Goal: Information Seeking & Learning: Learn about a topic

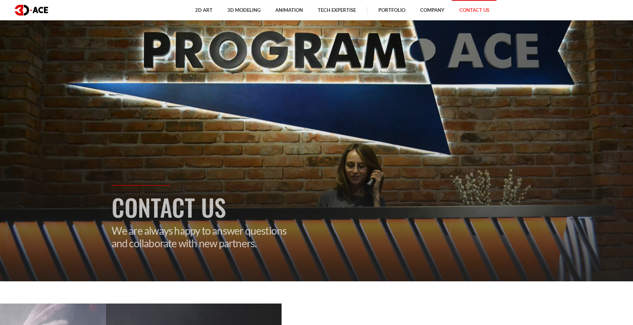
scroll to position [43, 0]
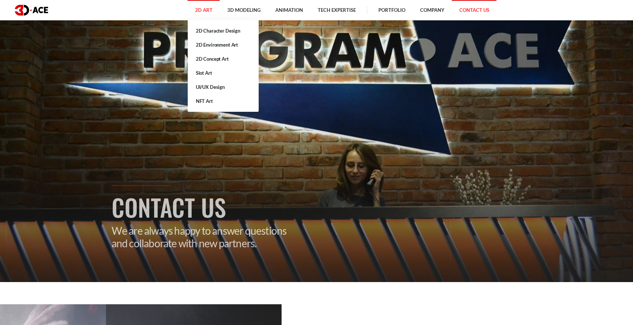
click at [211, 9] on link "2D Art" at bounding box center [204, 10] width 32 height 20
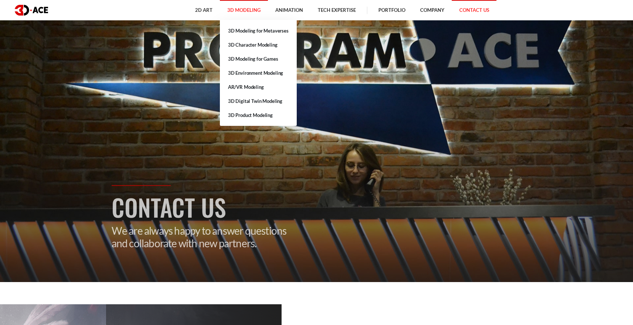
click at [251, 9] on link "3D Modeling" at bounding box center [244, 10] width 48 height 20
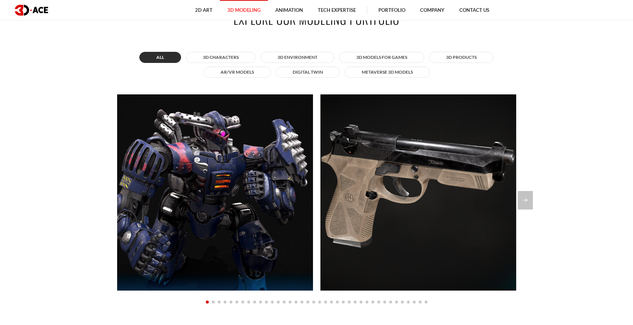
scroll to position [667, 0]
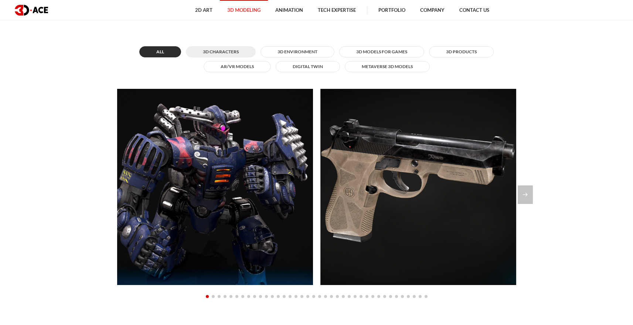
click at [237, 54] on button "3D Characters" at bounding box center [221, 51] width 70 height 11
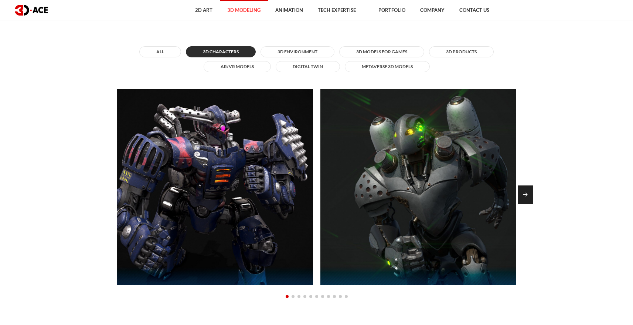
click at [524, 196] on div "Next slide" at bounding box center [525, 194] width 15 height 18
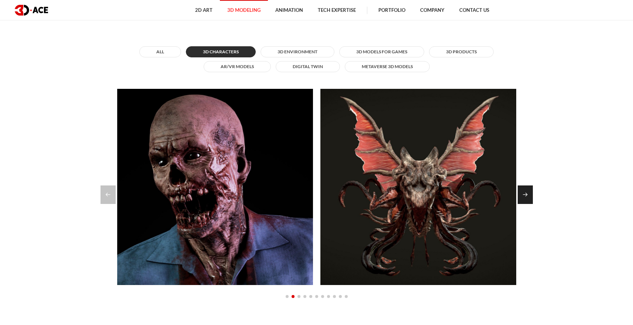
click at [524, 196] on div "Next slide" at bounding box center [525, 194] width 15 height 18
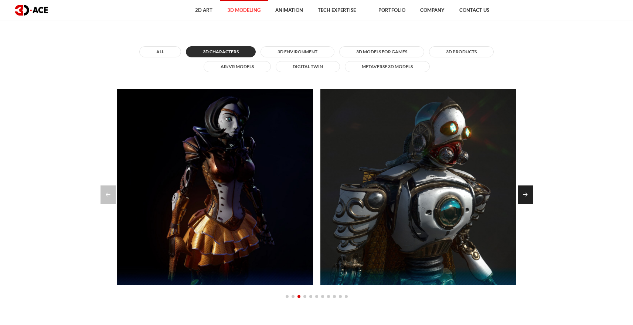
click at [524, 196] on div "Next slide" at bounding box center [525, 194] width 15 height 18
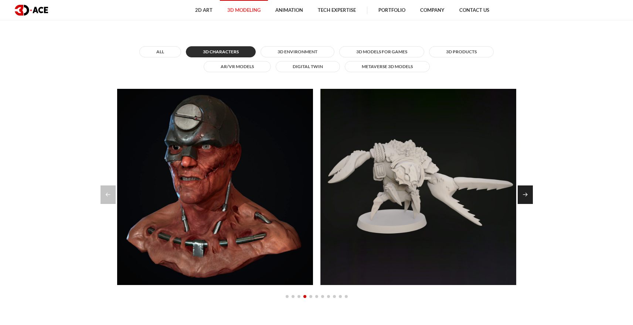
click at [524, 196] on div "Next slide" at bounding box center [525, 194] width 15 height 18
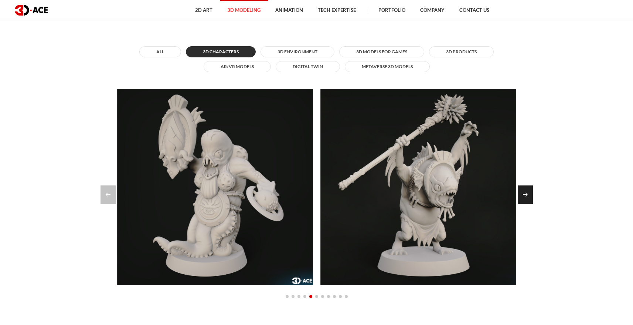
click at [524, 196] on div "Next slide" at bounding box center [525, 194] width 15 height 18
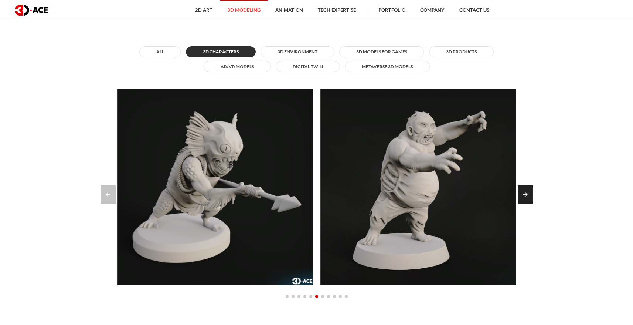
click at [524, 196] on div "Next slide" at bounding box center [525, 194] width 15 height 18
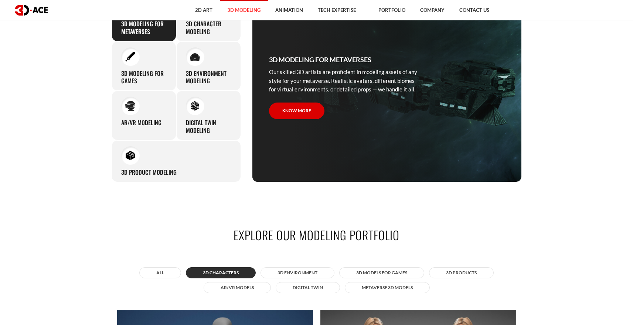
scroll to position [418, 0]
